Goal: Task Accomplishment & Management: Manage account settings

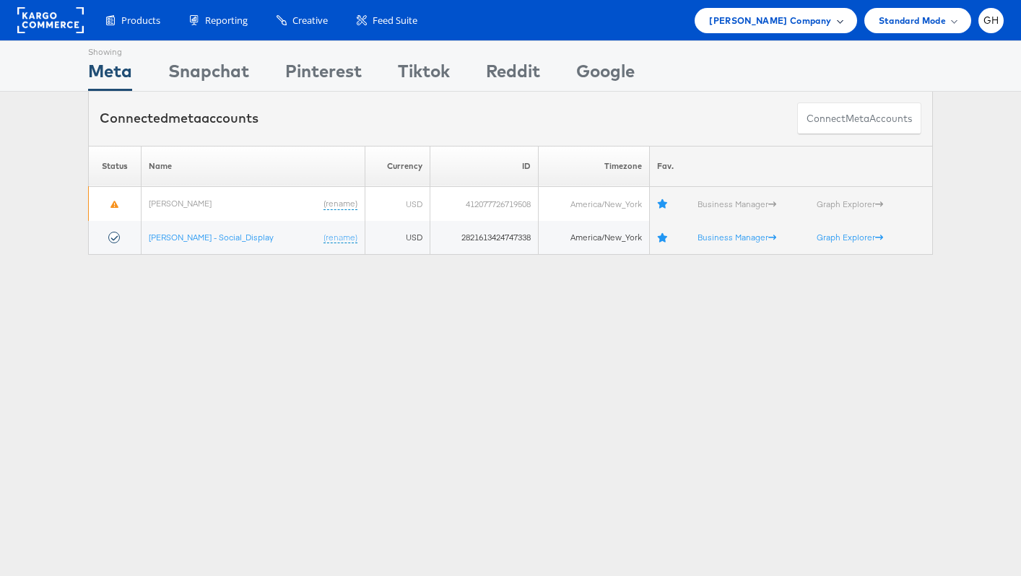
click at [823, 22] on span "[PERSON_NAME] Company" at bounding box center [770, 20] width 122 height 15
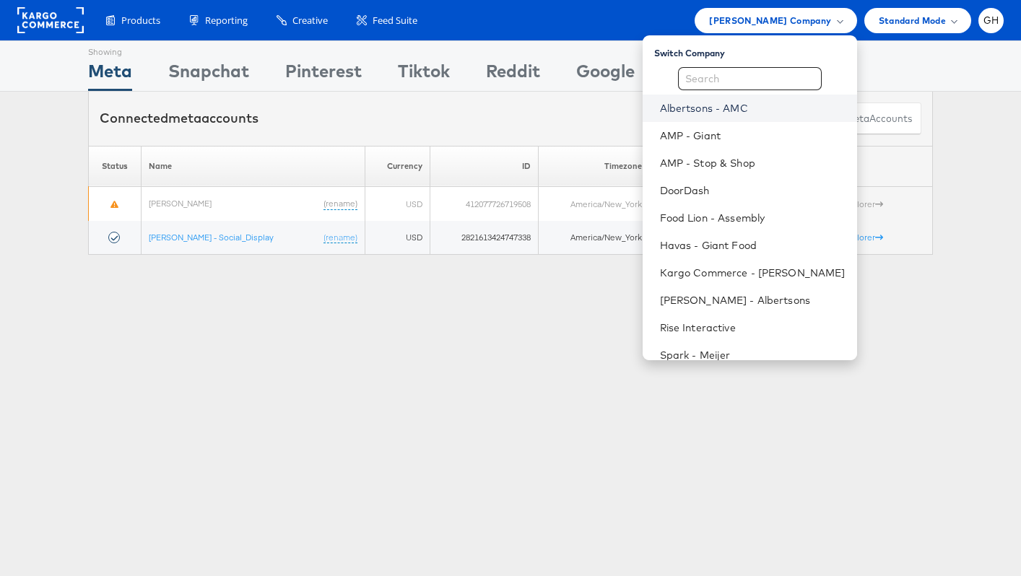
click at [771, 109] on link "Albertsons - AMC" at bounding box center [753, 108] width 186 height 14
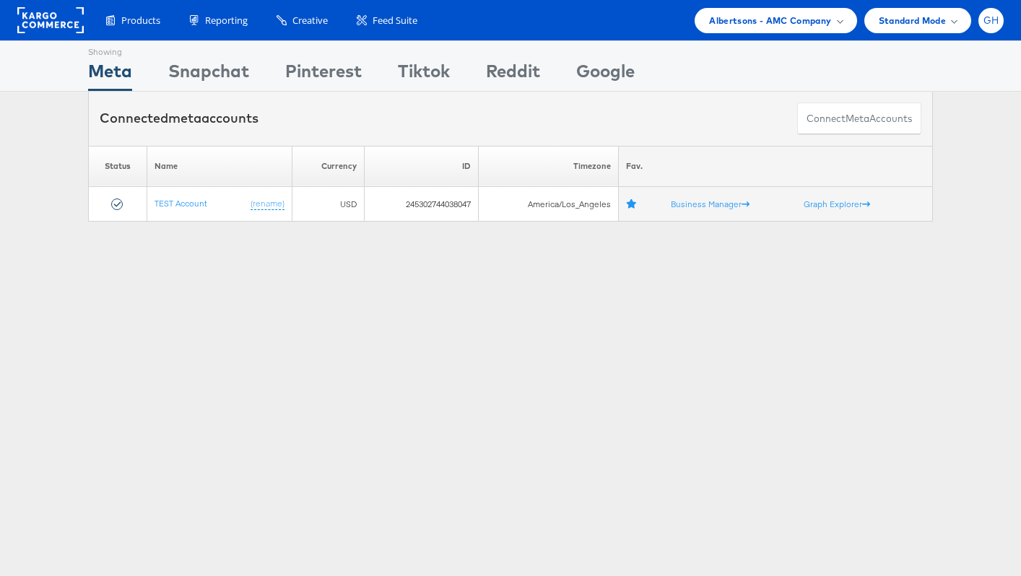
click at [992, 13] on div "GH" at bounding box center [991, 20] width 25 height 25
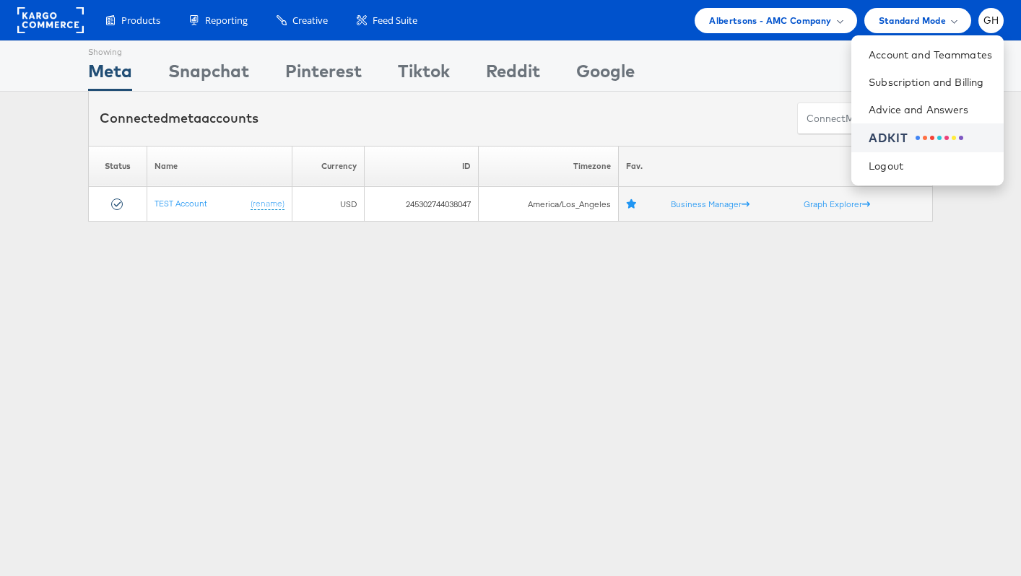
click at [898, 147] on li "ADKIT" at bounding box center [928, 139] width 152 height 30
click at [925, 137] on span at bounding box center [925, 138] width 4 height 4
click at [252, 319] on div "Showing Meta Showing Snapchat Showing Pinterest Showing Tiktok Showing Reddit S…" at bounding box center [510, 401] width 1021 height 722
